Goal: Task Accomplishment & Management: Use online tool/utility

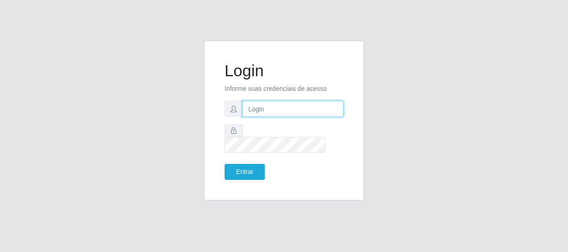
click at [317, 109] on input "text" at bounding box center [292, 109] width 101 height 16
type input "[EMAIL_ADDRESS][DOMAIN_NAME]"
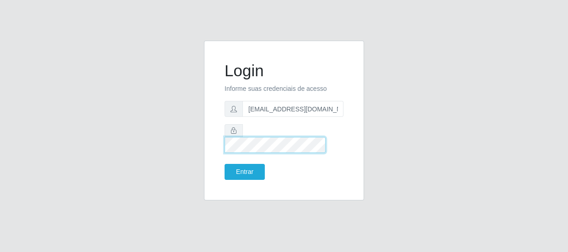
click at [224, 164] on button "Entrar" at bounding box center [244, 172] width 40 height 16
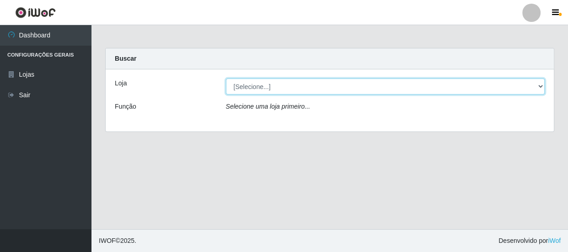
click at [538, 86] on select "[Selecione...] Hiper Queiroz - [GEOGRAPHIC_DATA]" at bounding box center [385, 87] width 319 height 16
select select "513"
click at [226, 79] on select "[Selecione...] Hiper Queiroz - [GEOGRAPHIC_DATA]" at bounding box center [385, 87] width 319 height 16
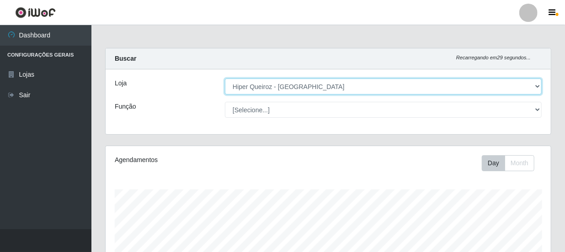
scroll to position [190, 445]
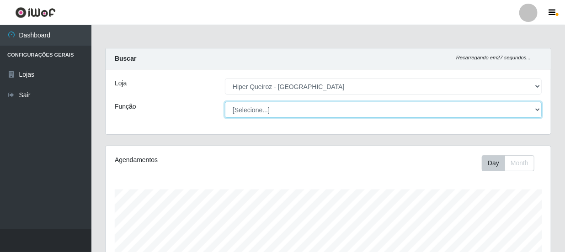
click at [540, 108] on select "[Selecione...] Embalador Embalador + Embalador ++ Operador de Caixa Operador de…" at bounding box center [383, 110] width 317 height 16
click at [225, 102] on select "[Selecione...] Embalador Embalador + Embalador ++ Operador de Caixa Operador de…" at bounding box center [383, 110] width 317 height 16
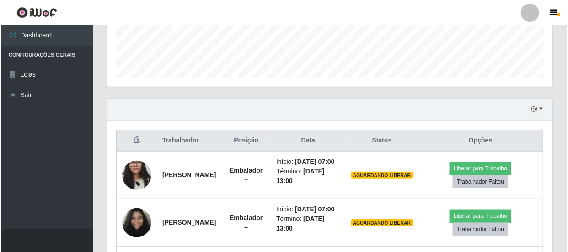
scroll to position [332, 0]
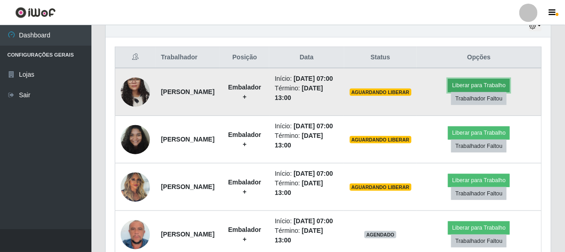
click at [487, 88] on button "Liberar para Trabalho" at bounding box center [479, 85] width 62 height 13
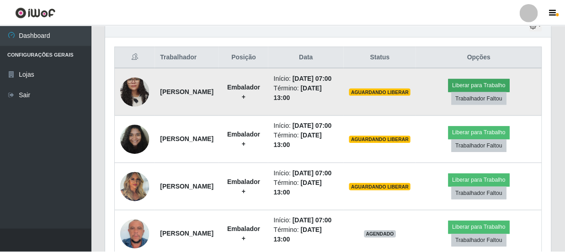
scroll to position [190, 441]
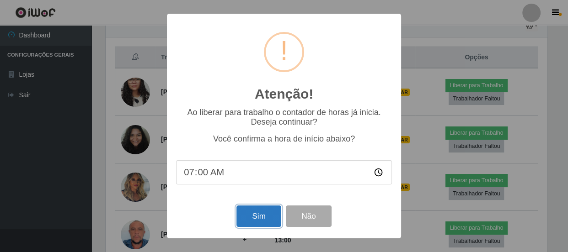
click at [266, 212] on button "Sim" at bounding box center [258, 216] width 44 height 21
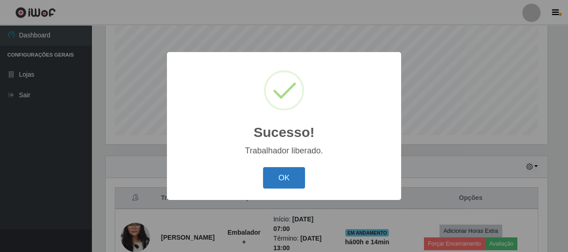
click at [284, 178] on button "OK" at bounding box center [284, 177] width 43 height 21
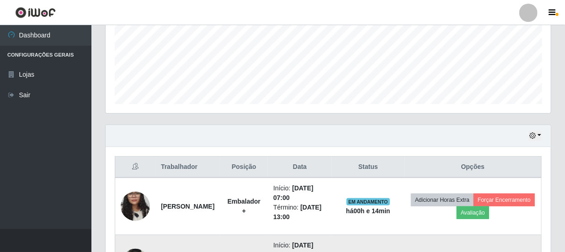
scroll to position [316, 0]
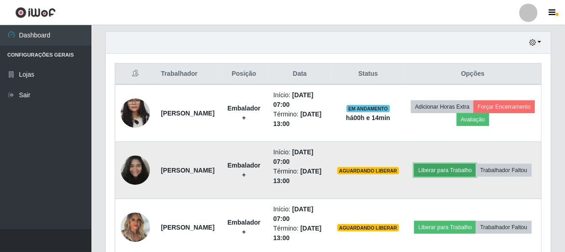
click at [476, 164] on button "Liberar para Trabalho" at bounding box center [445, 170] width 62 height 13
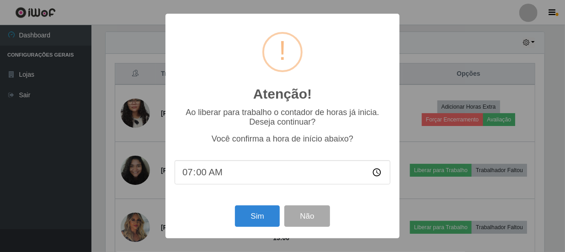
scroll to position [190, 441]
click at [252, 220] on button "Sim" at bounding box center [258, 216] width 44 height 21
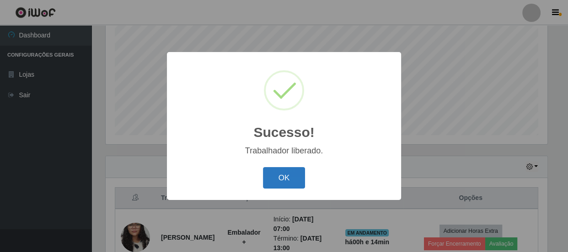
click at [286, 181] on button "OK" at bounding box center [284, 177] width 43 height 21
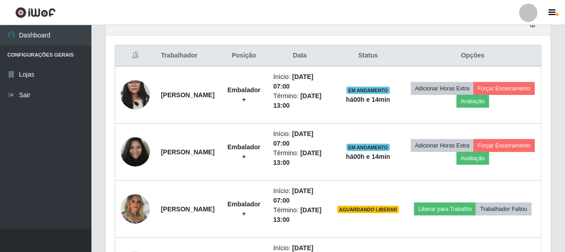
scroll to position [357, 0]
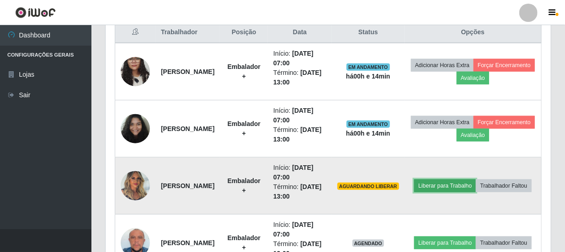
click at [468, 180] on button "Liberar para Trabalho" at bounding box center [445, 186] width 62 height 13
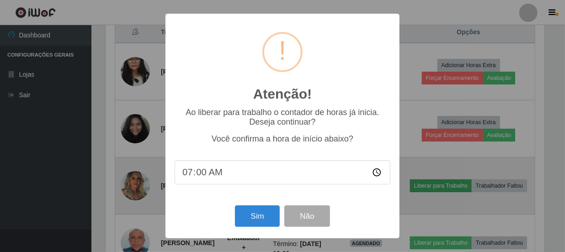
scroll to position [190, 441]
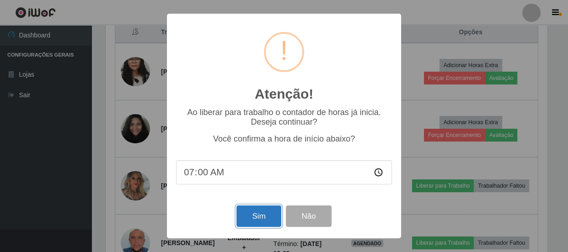
click at [269, 208] on button "Sim" at bounding box center [258, 216] width 44 height 21
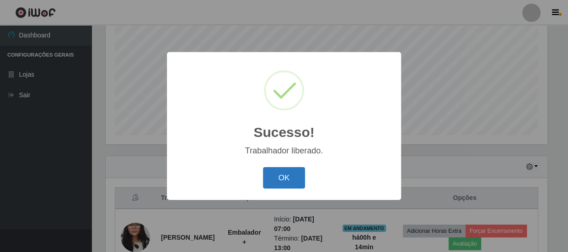
click at [279, 179] on button "OK" at bounding box center [284, 177] width 43 height 21
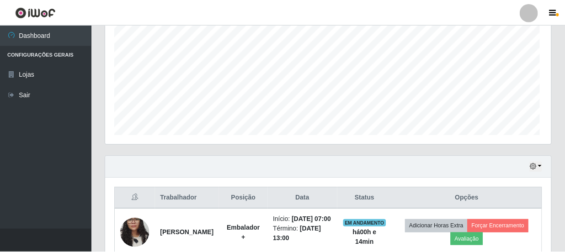
scroll to position [0, 0]
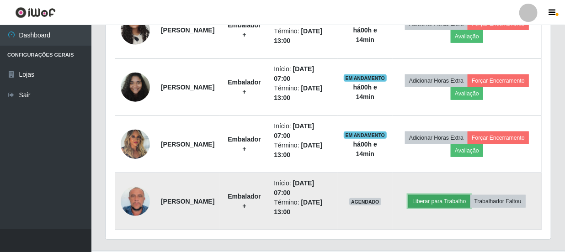
click at [459, 195] on button "Liberar para Trabalho" at bounding box center [439, 201] width 62 height 13
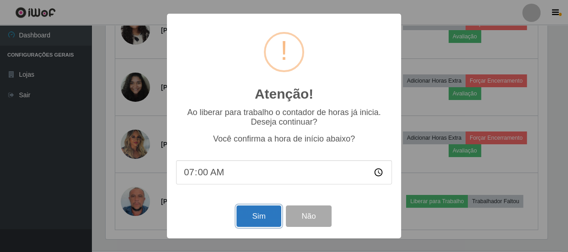
click at [256, 219] on button "Sim" at bounding box center [258, 216] width 44 height 21
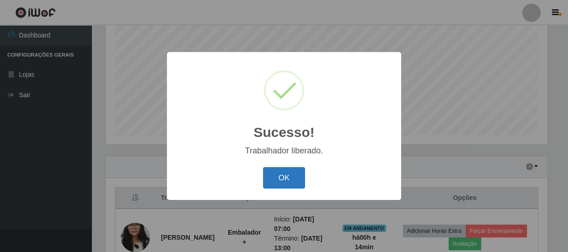
click at [273, 173] on button "OK" at bounding box center [284, 177] width 43 height 21
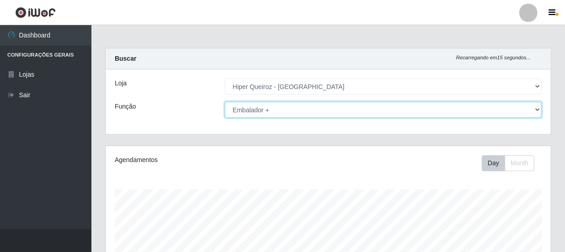
click at [539, 112] on select "[Selecione...] Embalador Embalador + Embalador ++ Operador de Caixa Operador de…" at bounding box center [383, 110] width 317 height 16
select select "73"
click at [225, 102] on select "[Selecione...] Embalador Embalador + Embalador ++ Operador de Caixa Operador de…" at bounding box center [383, 110] width 317 height 16
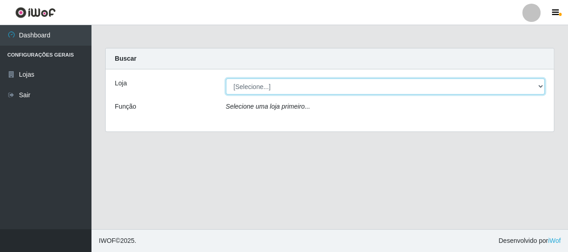
click at [540, 85] on select "[Selecione...] Hiper Queiroz - [GEOGRAPHIC_DATA]" at bounding box center [385, 87] width 319 height 16
select select "513"
click at [226, 79] on select "[Selecione...] Hiper Queiroz - [GEOGRAPHIC_DATA]" at bounding box center [385, 87] width 319 height 16
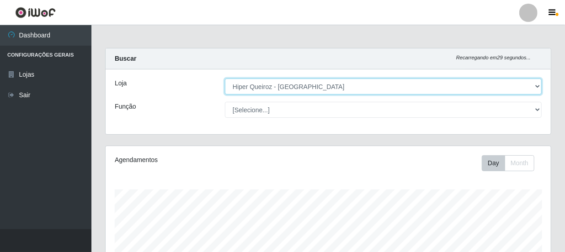
scroll to position [190, 445]
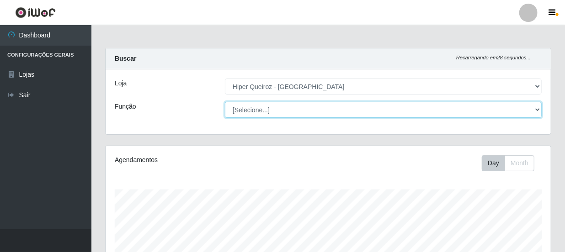
click at [538, 106] on select "[Selecione...] Embalador Embalador + Embalador ++ Operador de Caixa Operador de…" at bounding box center [383, 110] width 317 height 16
click at [225, 102] on select "[Selecione...] Embalador Embalador + Embalador ++ Operador de Caixa Operador de…" at bounding box center [383, 110] width 317 height 16
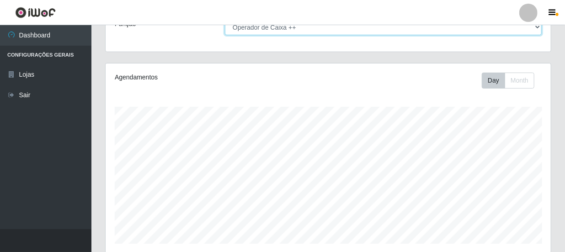
scroll to position [192, 0]
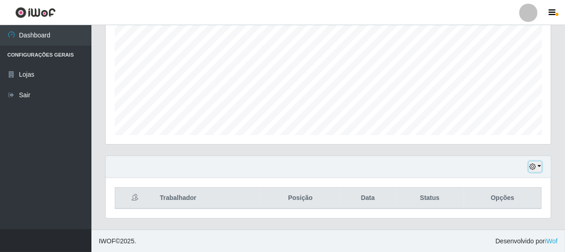
click at [537, 168] on button "button" at bounding box center [535, 167] width 13 height 11
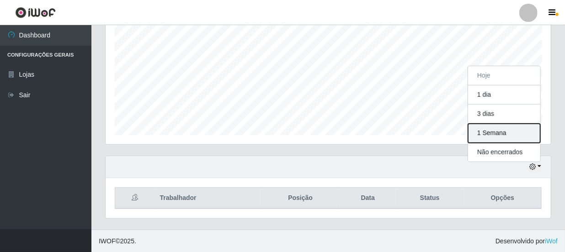
click at [516, 137] on button "1 Semana" at bounding box center [504, 133] width 72 height 19
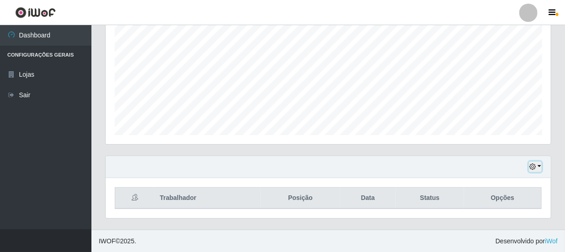
click at [538, 170] on button "button" at bounding box center [535, 167] width 13 height 11
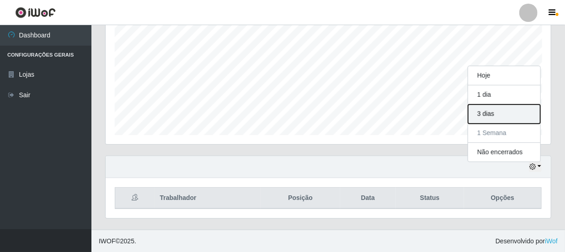
click at [497, 112] on button "3 dias" at bounding box center [504, 114] width 72 height 19
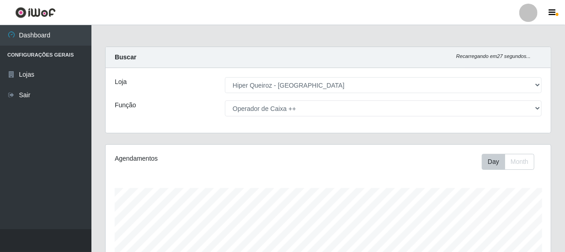
scroll to position [0, 0]
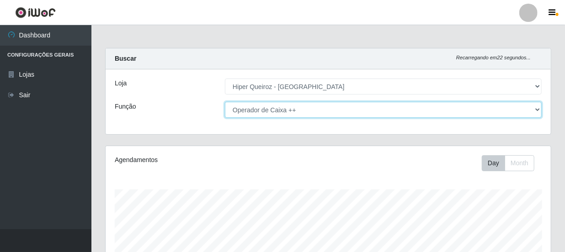
click at [534, 106] on select "[Selecione...] Embalador Embalador + Embalador ++ Operador de Caixa Operador de…" at bounding box center [383, 110] width 317 height 16
select select "72"
click at [225, 102] on select "[Selecione...] Embalador Embalador + Embalador ++ Operador de Caixa Operador de…" at bounding box center [383, 110] width 317 height 16
